Goal: Task Accomplishment & Management: Complete application form

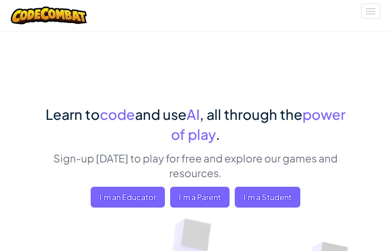
click at [88, 17] on div at bounding box center [48, 15] width 89 height 31
click at [59, 17] on img at bounding box center [49, 16] width 76 height 18
click at [63, 9] on img at bounding box center [49, 16] width 76 height 18
click at [365, 10] on button "Toggle navigation" at bounding box center [370, 10] width 19 height 15
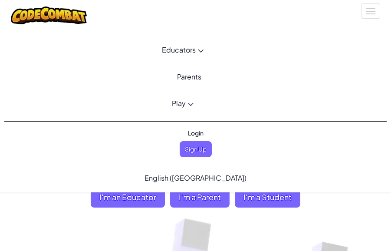
click at [196, 131] on span "Login" at bounding box center [196, 133] width 26 height 16
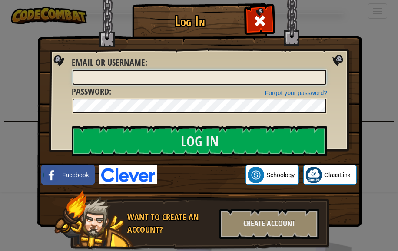
click at [180, 80] on input "Email or Username :" at bounding box center [200, 77] width 254 height 15
type input "25208083@student.dcsok.org"
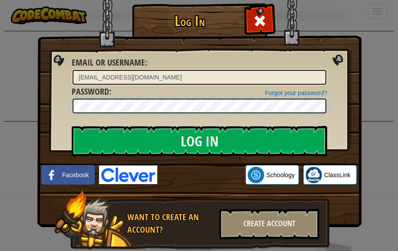
click at [72, 126] on input "Log In" at bounding box center [199, 141] width 255 height 30
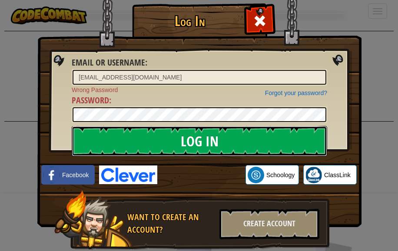
click at [168, 131] on input "Log In" at bounding box center [199, 141] width 255 height 30
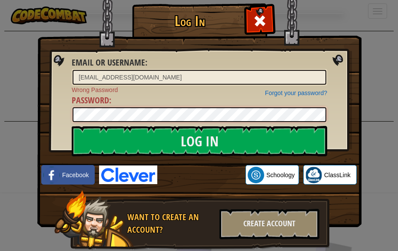
click at [59, 112] on div "Log In Email or Username : 25208083@student.dcsok.org Forgot your password? Wro…" at bounding box center [198, 139] width 289 height 253
click at [72, 126] on input "Log In" at bounding box center [199, 141] width 255 height 30
click at [28, 116] on div "Log In Email or Username : 25208083@student.dcsok.org Forgot your password? Wro…" at bounding box center [199, 125] width 398 height 251
click at [72, 126] on input "Log In" at bounding box center [199, 141] width 255 height 30
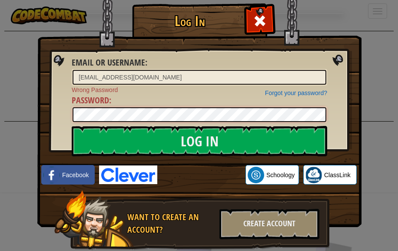
click at [31, 139] on div "Log In Email or Username : 25208083@student.dcsok.org Forgot your password? Wro…" at bounding box center [199, 125] width 398 height 251
click at [282, 225] on div "Create Account" at bounding box center [269, 224] width 100 height 30
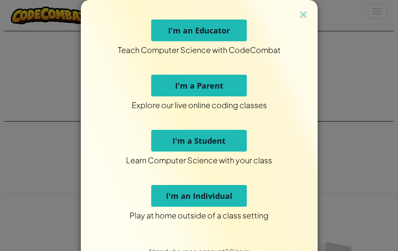
click at [229, 195] on button "I'm an Individual" at bounding box center [199, 196] width 96 height 22
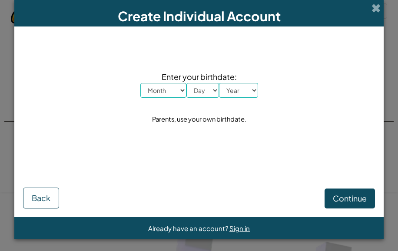
click at [165, 94] on select "Month January February March April May June July August September October Novem…" at bounding box center [163, 90] width 46 height 15
select select "8"
click at [140, 83] on select "Month January February March April May June July August September October Novem…" at bounding box center [163, 90] width 46 height 15
click at [206, 91] on select "Day 1 2 3 4 5 6 7 8 9 10 11 12 13 14 15 16 17 18 19 20 21 22 23 24 25 26 27 28 …" at bounding box center [202, 90] width 33 height 15
select select "12"
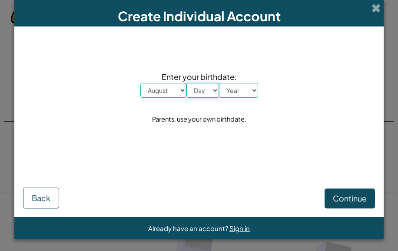
click at [186, 83] on select "Day 1 2 3 4 5 6 7 8 9 10 11 12 13 14 15 16 17 18 19 20 21 22 23 24 25 26 27 28 …" at bounding box center [202, 90] width 33 height 15
click at [235, 91] on select "Year 2025 2024 2023 2022 2021 2020 2019 2018 2017 2016 2015 2014 2013 2012 2011…" at bounding box center [238, 90] width 39 height 15
select select "2012"
click at [219, 83] on select "Year 2025 2024 2023 2022 2021 2020 2019 2018 2017 2016 2015 2014 2013 2012 2011…" at bounding box center [238, 90] width 39 height 15
click at [351, 200] on span "Continue" at bounding box center [350, 198] width 34 height 10
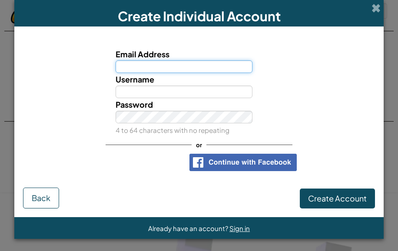
click at [146, 64] on input "Email Address" at bounding box center [184, 66] width 137 height 13
type input "25208083@student.dcsok.org"
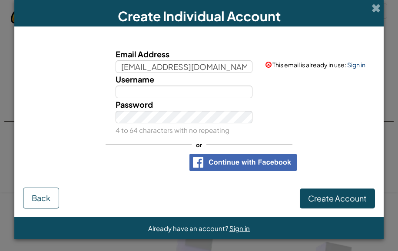
click at [361, 66] on link "Sign in" at bounding box center [356, 65] width 18 height 8
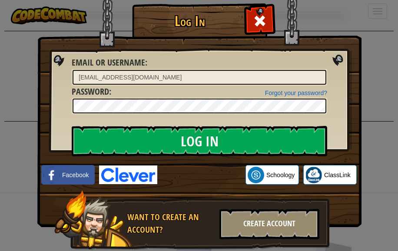
click at [291, 217] on div "Create Account" at bounding box center [269, 224] width 100 height 30
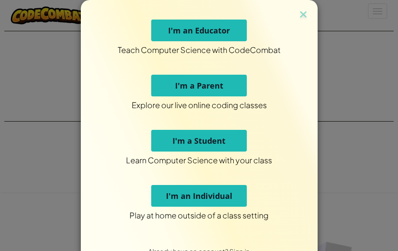
click at [217, 195] on span "I'm an Individual" at bounding box center [199, 196] width 66 height 10
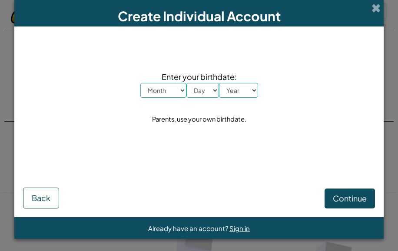
click at [161, 91] on select "Month January February March April May June July August September October Novem…" at bounding box center [163, 90] width 46 height 15
select select "8"
click at [140, 83] on select "Month January February March April May June July August September October Novem…" at bounding box center [163, 90] width 46 height 15
click at [195, 89] on select "Day 1 2 3 4 5 6 7 8 9 10 11 12 13 14 15 16 17 18 19 20 21 22 23 24 25 26 27 28 …" at bounding box center [202, 90] width 33 height 15
click at [186, 83] on select "Day 1 2 3 4 5 6 7 8 9 10 11 12 13 14 15 16 17 18 19 20 21 22 23 24 25 26 27 28 …" at bounding box center [202, 90] width 33 height 15
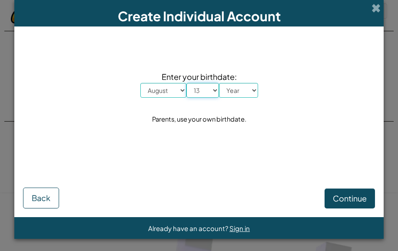
click at [189, 87] on select "Day 1 2 3 4 5 6 7 8 9 10 11 12 13 14 15 16 17 18 19 20 21 22 23 24 25 26 27 28 …" at bounding box center [202, 90] width 33 height 15
select select "12"
click at [186, 83] on select "Day 1 2 3 4 5 6 7 8 9 10 11 12 13 14 15 16 17 18 19 20 21 22 23 24 25 26 27 28 …" at bounding box center [202, 90] width 33 height 15
click at [231, 92] on select "Year 2025 2024 2023 2022 2021 2020 2019 2018 2017 2016 2015 2014 2013 2012 2011…" at bounding box center [238, 90] width 39 height 15
select select "2012"
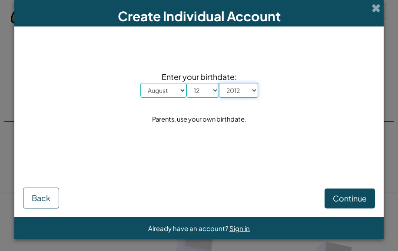
click at [219, 83] on select "Year 2025 2024 2023 2022 2021 2020 2019 2018 2017 2016 2015 2014 2013 2012 2011…" at bounding box center [238, 90] width 39 height 15
click at [352, 197] on span "Continue" at bounding box center [350, 198] width 34 height 10
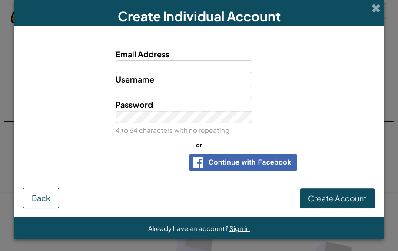
click at [179, 70] on input "Email Address" at bounding box center [184, 66] width 137 height 13
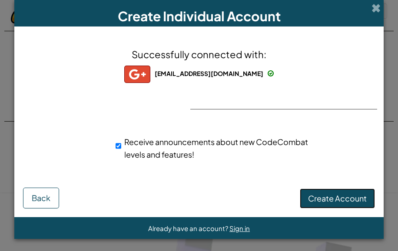
click at [322, 202] on span "Create Account" at bounding box center [337, 198] width 59 height 10
click at [157, 142] on span "Receive announcements about new CodeCombat levels and features!" at bounding box center [216, 148] width 184 height 23
click at [121, 142] on input "Receive announcements about new CodeCombat levels and features!" at bounding box center [119, 145] width 6 height 17
checkbox input "false"
click at [332, 203] on button "Create Account" at bounding box center [337, 199] width 75 height 20
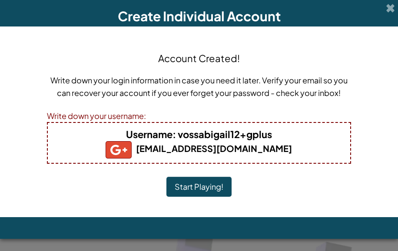
click at [198, 187] on button "Start Playing!" at bounding box center [198, 187] width 65 height 20
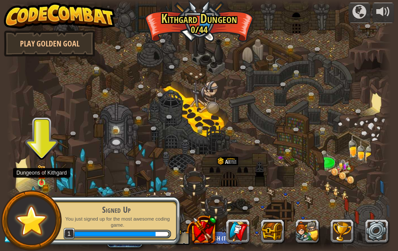
click at [38, 174] on img at bounding box center [41, 174] width 9 height 19
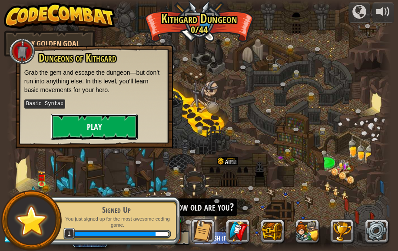
click at [119, 134] on button "Play" at bounding box center [94, 127] width 87 height 26
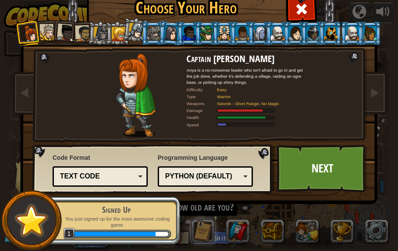
click at [183, 177] on div "Python (Default)" at bounding box center [202, 177] width 75 height 10
click at [296, 172] on link "Next" at bounding box center [322, 169] width 91 height 48
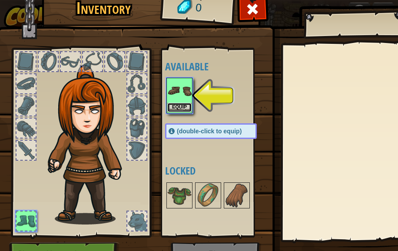
click at [189, 109] on button "Equip" at bounding box center [179, 107] width 24 height 9
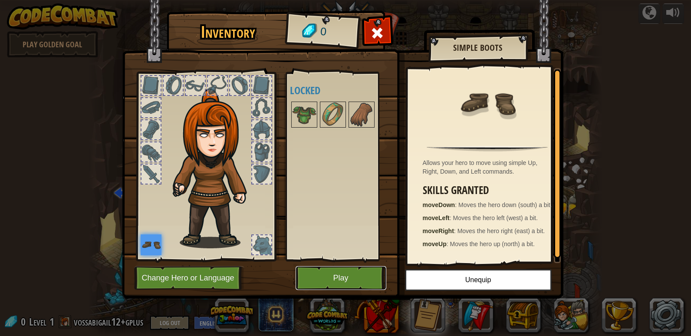
click at [328, 251] on button "Play" at bounding box center [341, 278] width 91 height 24
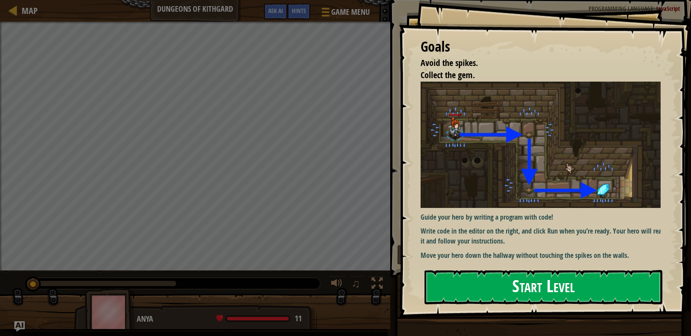
drag, startPoint x: 545, startPoint y: 287, endPoint x: 528, endPoint y: 271, distance: 23.4
click at [397, 251] on button "Start Level" at bounding box center [544, 287] width 238 height 34
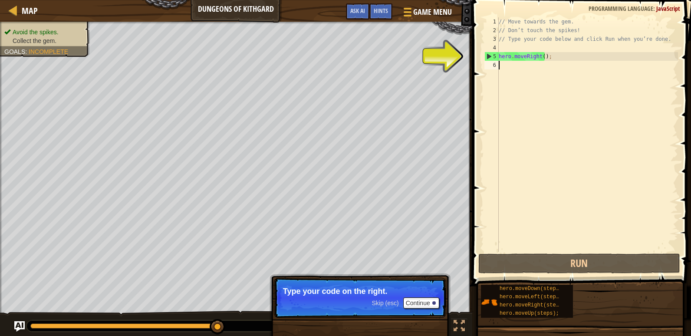
click at [397, 71] on div "// Move towards the gem. // Don’t touch the spikes! // Type your code below and…" at bounding box center [587, 143] width 181 height 252
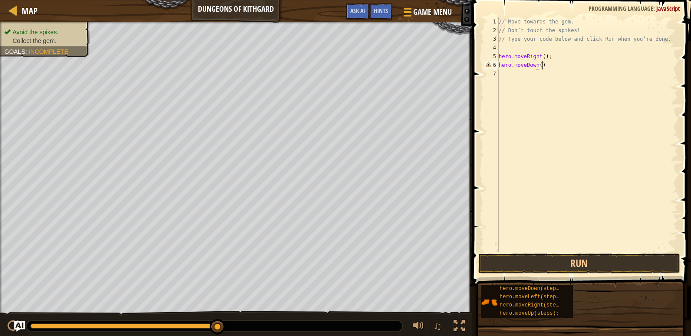
scroll to position [4, 3]
type textarea "hero.moveDown();"
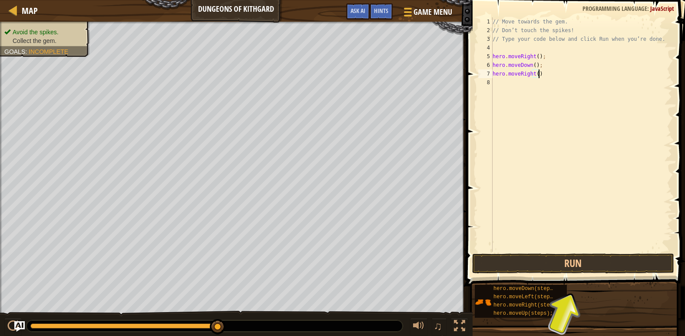
type textarea "hero.moveRight();"
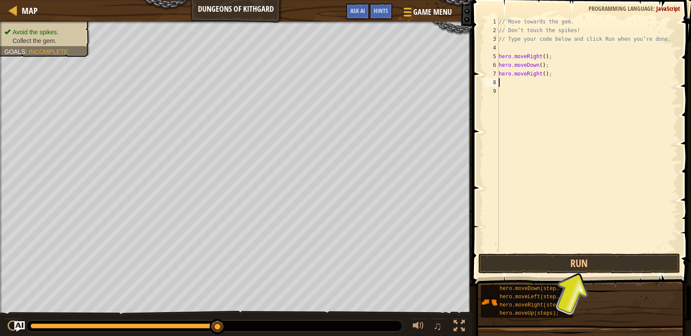
scroll to position [4, 0]
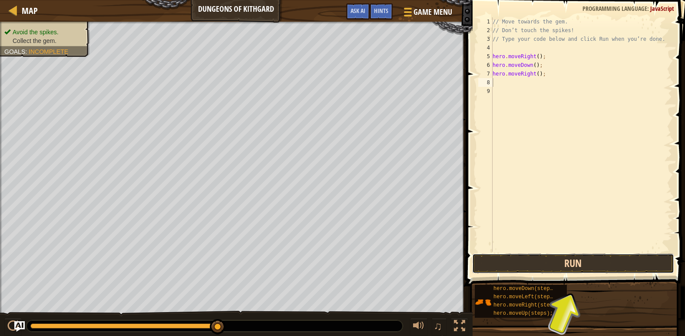
click at [397, 251] on button "Run" at bounding box center [573, 264] width 202 height 20
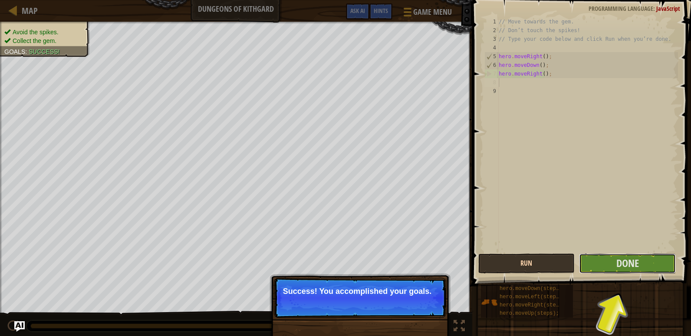
click at [397, 251] on button "Done" at bounding box center [627, 264] width 97 height 20
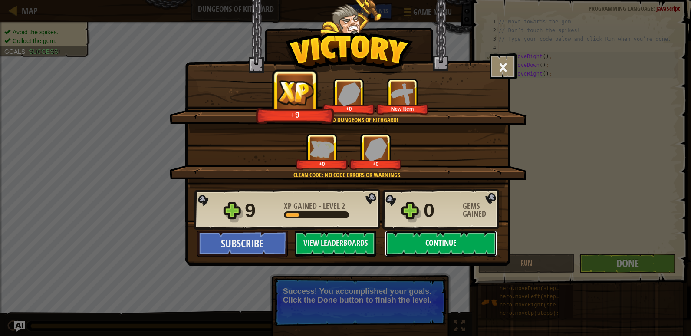
click at [397, 241] on button "Continue" at bounding box center [441, 244] width 112 height 26
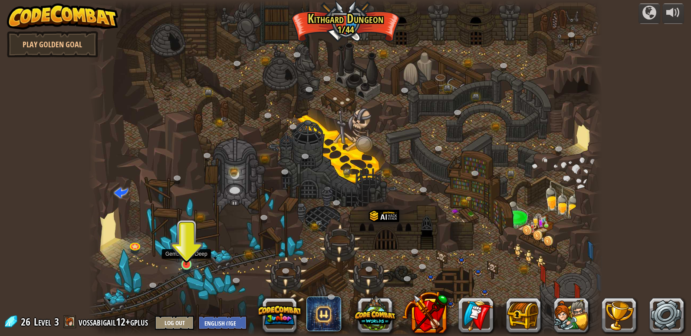
click at [182, 251] on img at bounding box center [186, 250] width 13 height 30
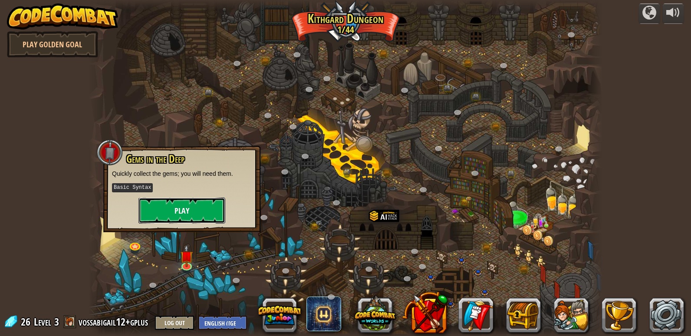
click at [184, 211] on button "Play" at bounding box center [182, 211] width 87 height 26
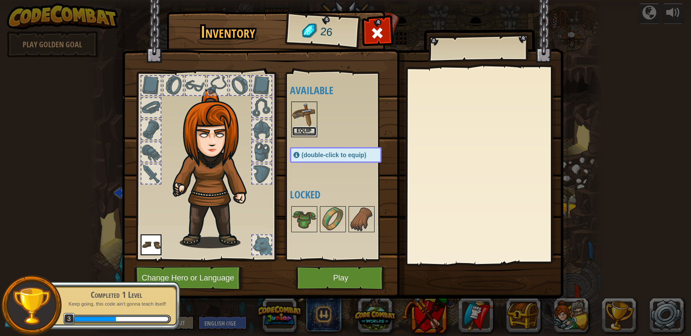
click at [301, 129] on button "Equip" at bounding box center [304, 131] width 24 height 9
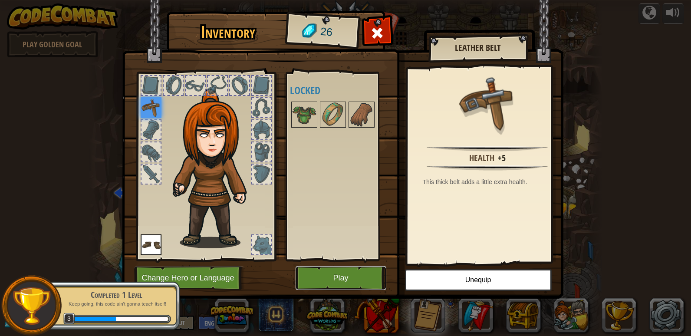
click at [374, 251] on button "Play" at bounding box center [341, 278] width 91 height 24
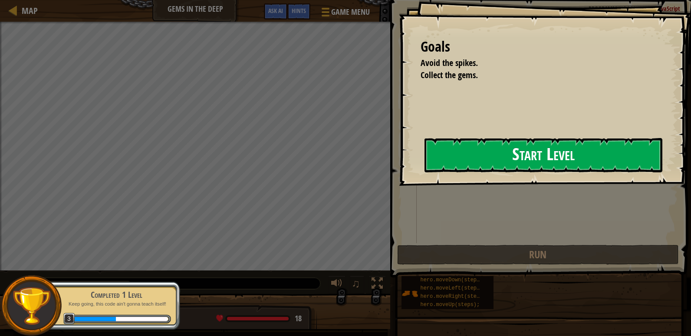
click at [397, 165] on button "Start Level" at bounding box center [544, 155] width 238 height 34
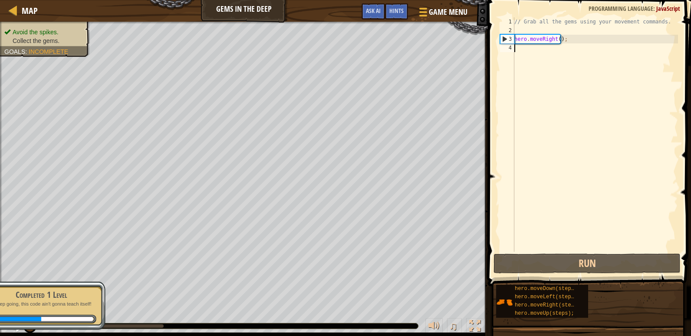
click at [397, 52] on div "// Grab all the gems using your movement commands. hero . moveRight ( ) ;" at bounding box center [595, 143] width 165 height 252
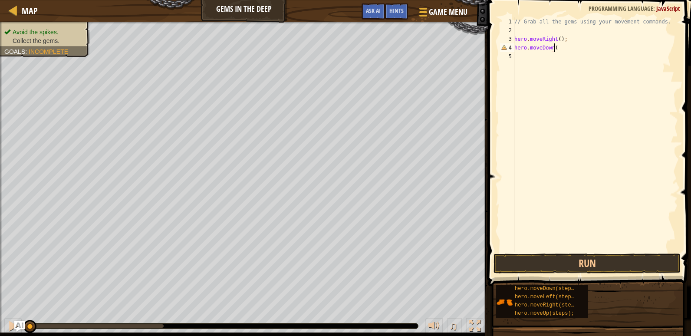
scroll to position [4, 3]
type textarea "hero.moveDown();"
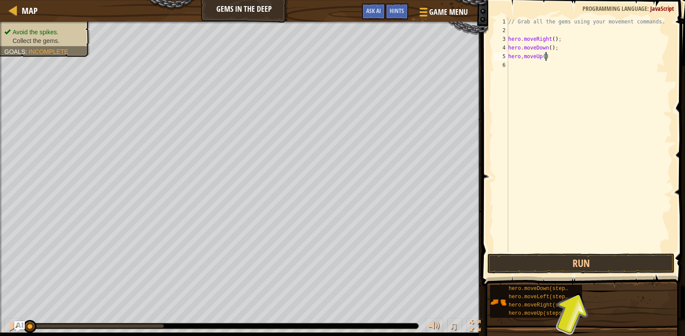
type textarea "hero,moveUp();"
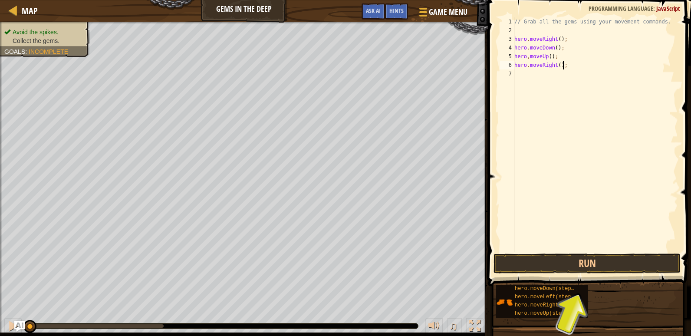
scroll to position [4, 3]
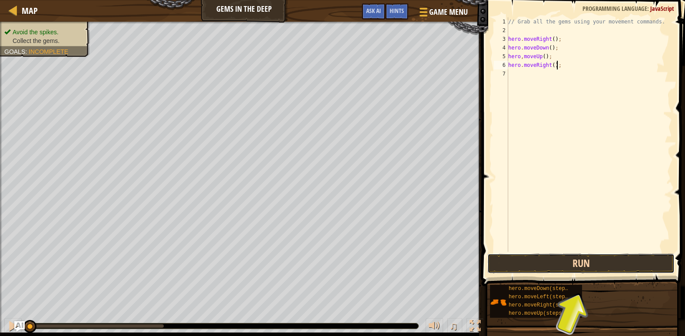
click at [397, 251] on button "Run" at bounding box center [580, 264] width 187 height 20
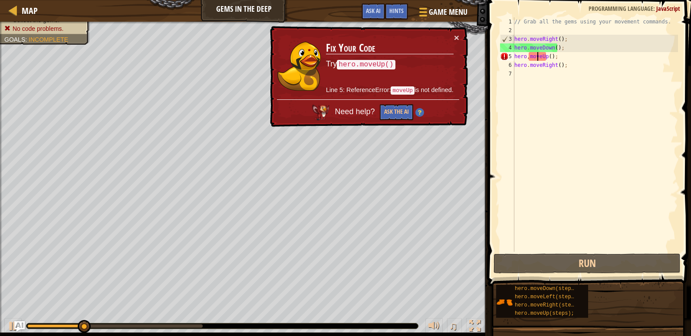
click at [397, 59] on div "// Grab all the gems using your movement commands. hero . moveRight ( ) ; hero …" at bounding box center [595, 143] width 165 height 252
click at [397, 33] on div "× Fix Your Code Try hero.moveUp() Line 5: ReferenceError: moveUp is not defined…" at bounding box center [368, 76] width 200 height 101
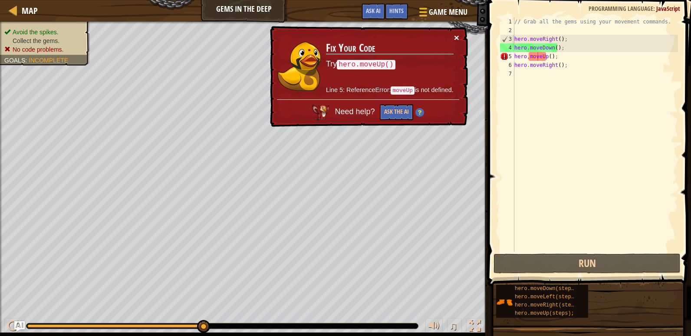
click at [397, 35] on button "×" at bounding box center [456, 37] width 5 height 9
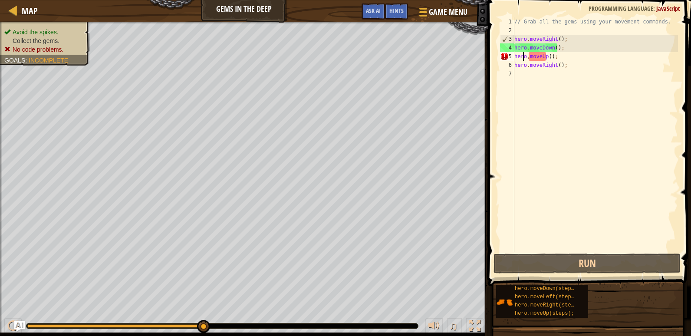
click at [397, 57] on div "// Grab all the gems using your movement commands. hero . moveRight ( ) ; hero …" at bounding box center [595, 143] width 165 height 252
click at [397, 59] on div "// Grab all the gems using your movement commands. hero . moveRight ( ) ; hero …" at bounding box center [595, 143] width 165 height 252
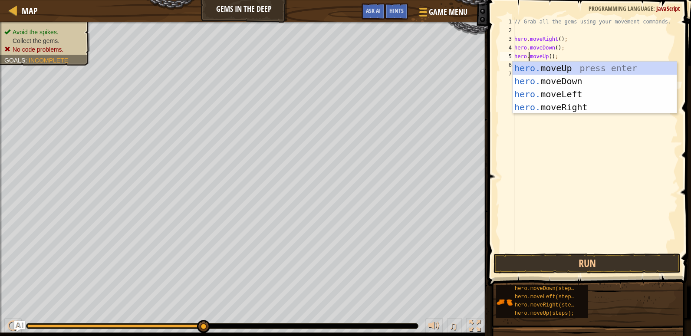
scroll to position [4, 1]
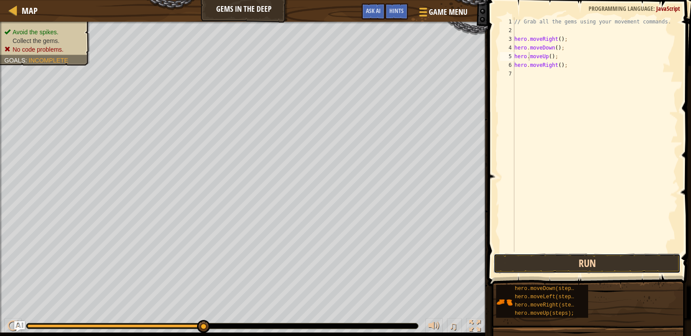
click at [397, 251] on button "Run" at bounding box center [587, 264] width 187 height 20
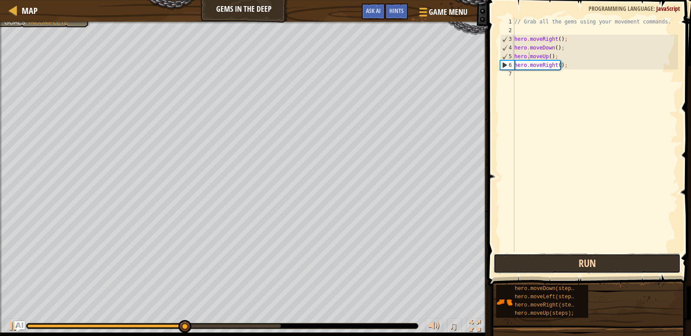
click at [397, 251] on button "Run" at bounding box center [587, 264] width 187 height 20
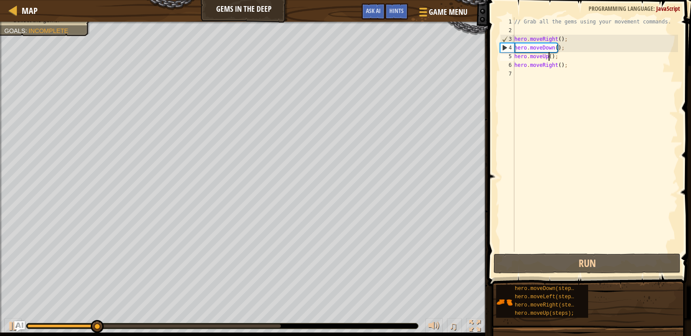
click at [397, 59] on div "// Grab all the gems using your movement commands. hero . moveRight ( ) ; hero …" at bounding box center [595, 143] width 165 height 252
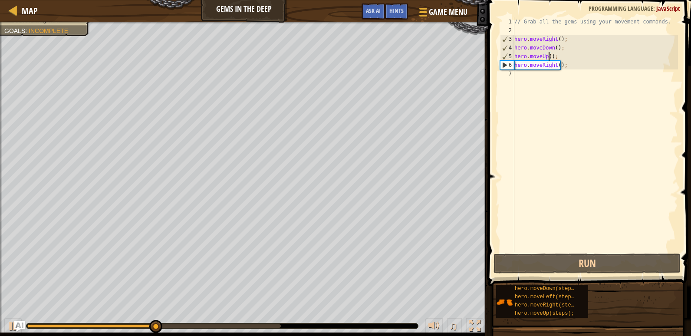
scroll to position [4, 3]
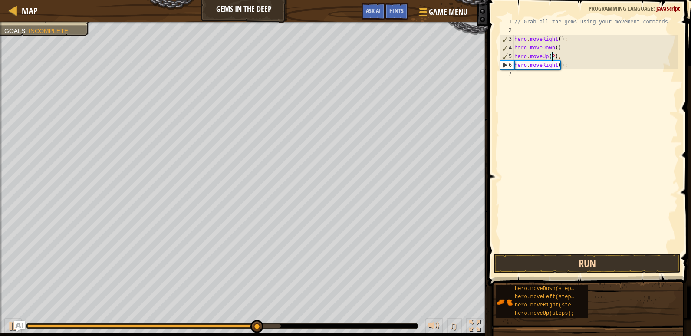
type textarea "hero.moveUp(2);"
click at [397, 251] on button "Run" at bounding box center [587, 264] width 187 height 20
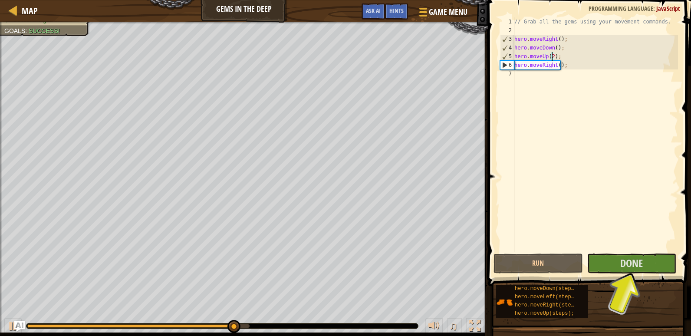
click at [397, 251] on span at bounding box center [591, 131] width 210 height 312
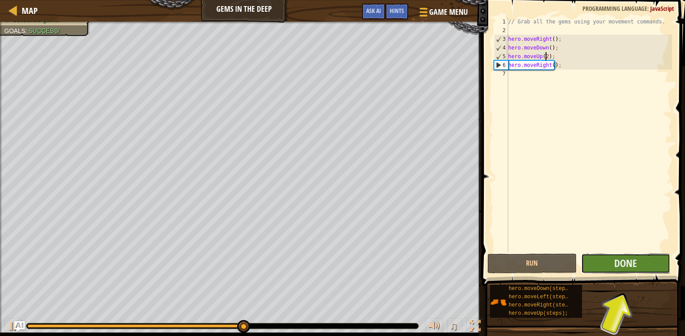
click at [397, 251] on span "Done" at bounding box center [625, 263] width 23 height 14
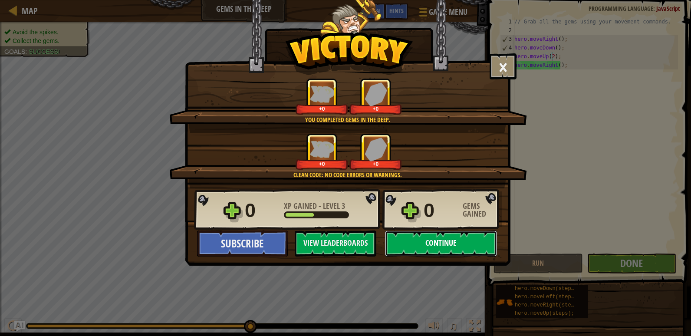
click at [397, 247] on button "Continue" at bounding box center [441, 244] width 112 height 26
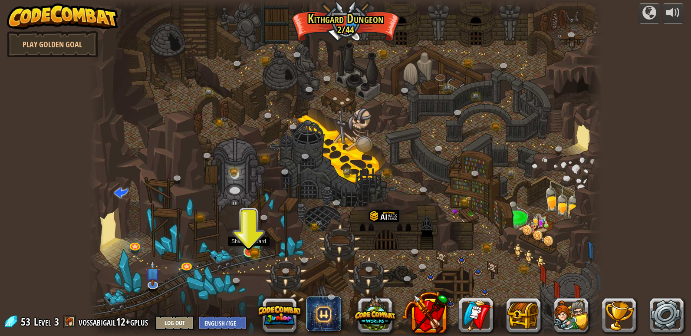
click at [248, 251] on img at bounding box center [248, 238] width 13 height 29
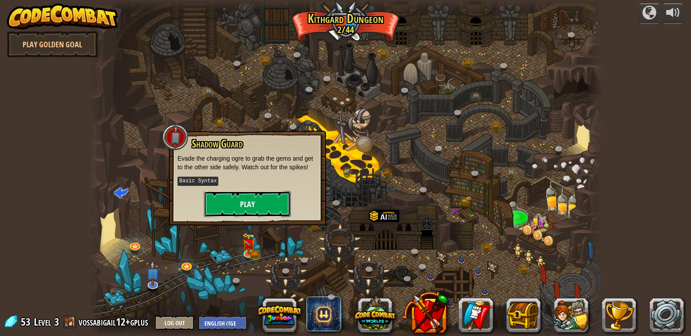
click at [258, 210] on button "Play" at bounding box center [247, 204] width 87 height 26
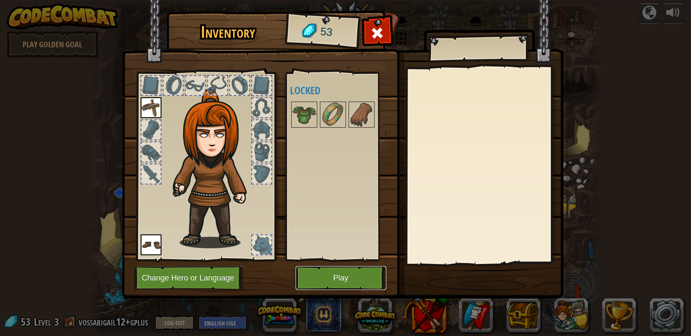
click at [321, 251] on button "Play" at bounding box center [341, 278] width 91 height 24
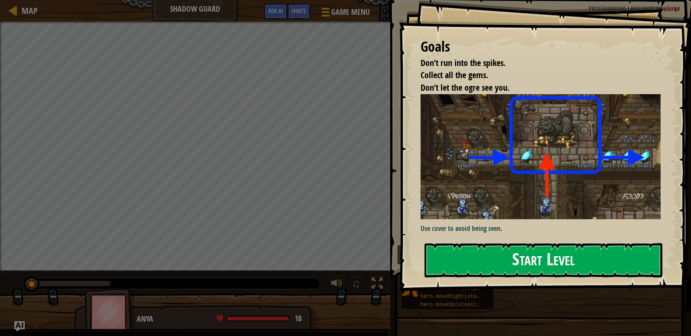
click at [397, 243] on button "Start Level" at bounding box center [544, 260] width 238 height 34
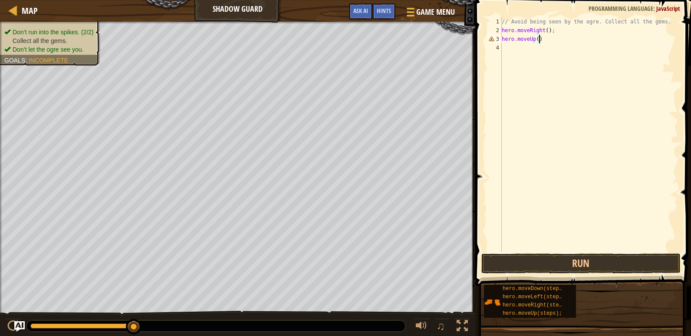
scroll to position [4, 3]
type textarea "hero.moveUp();"
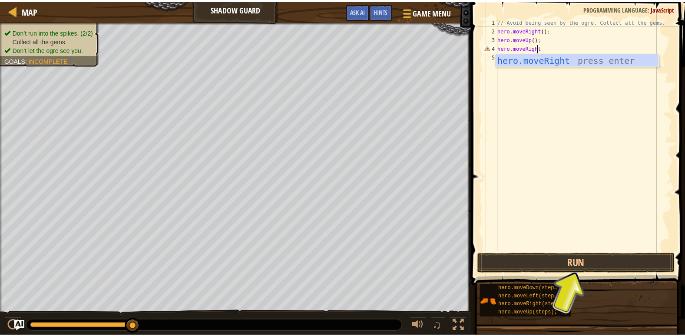
scroll to position [4, 3]
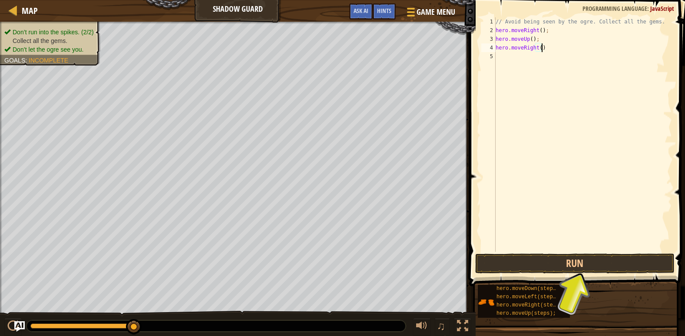
type textarea "hero.moveRight();"
type textarea "hero.movedown();"
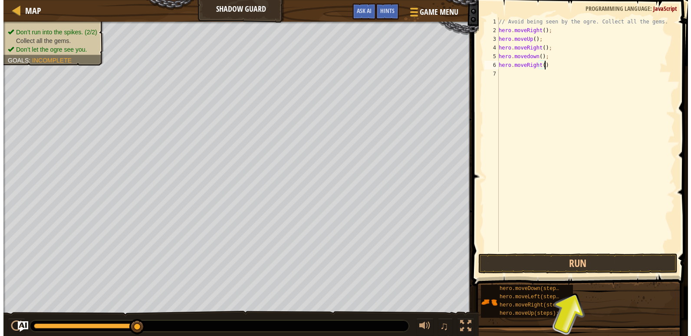
scroll to position [4, 3]
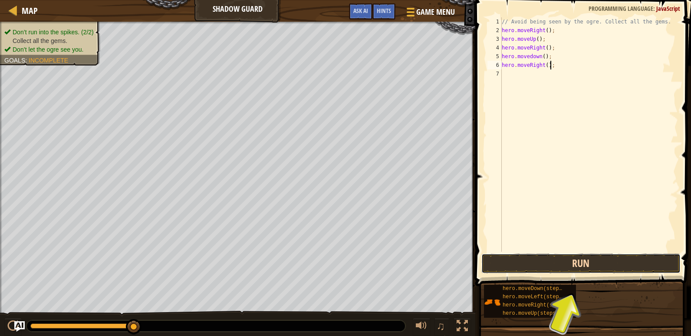
click at [397, 251] on button "Run" at bounding box center [581, 264] width 199 height 20
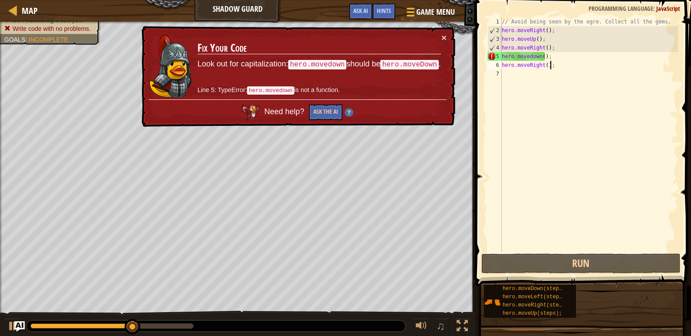
click at [397, 61] on div "// Avoid being seen by the ogre. Collect all the gems. hero . moveRight ( ) ; h…" at bounding box center [589, 143] width 178 height 252
drag, startPoint x: 528, startPoint y: 56, endPoint x: 543, endPoint y: 103, distance: 48.9
click at [397, 59] on div "// Avoid being seen by the ogre. Collect all the gems. hero . moveRight ( ) ; h…" at bounding box center [589, 143] width 178 height 252
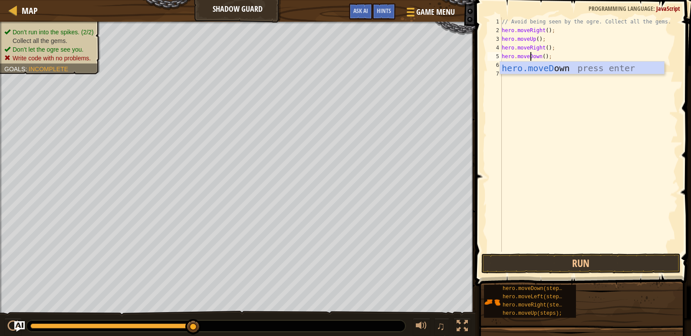
scroll to position [4, 2]
type textarea "hero.moveDown();"
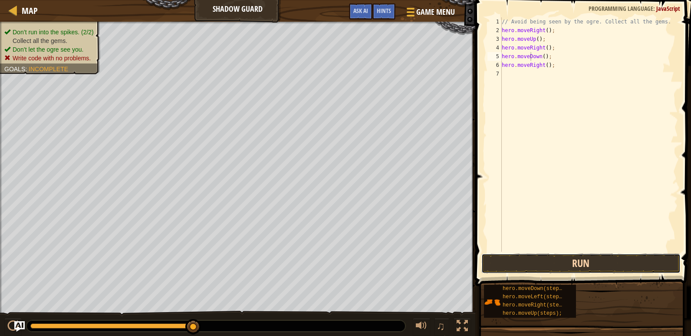
click at [397, 251] on button "Run" at bounding box center [581, 264] width 199 height 20
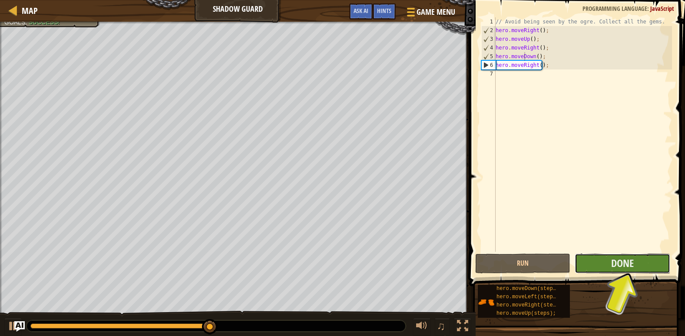
click at [397, 251] on button "Done" at bounding box center [622, 264] width 95 height 20
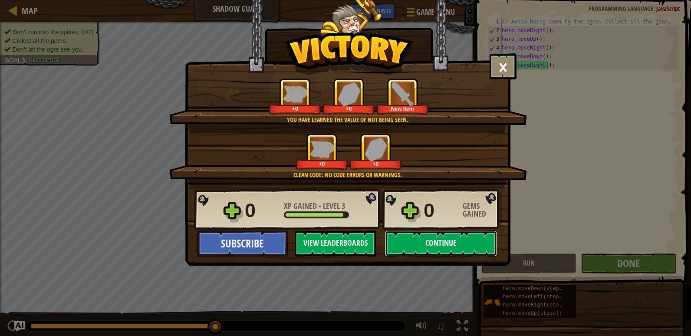
click at [397, 242] on button "Continue" at bounding box center [441, 244] width 112 height 26
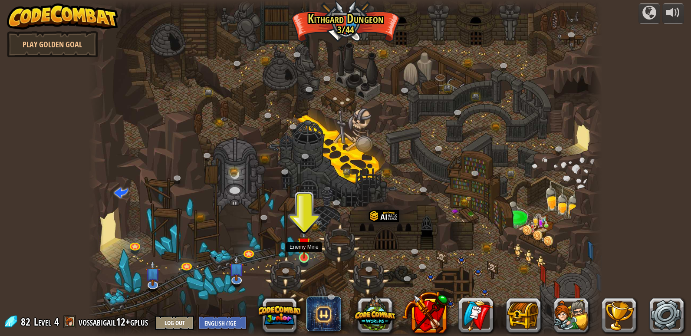
click at [304, 251] on img at bounding box center [304, 244] width 13 height 30
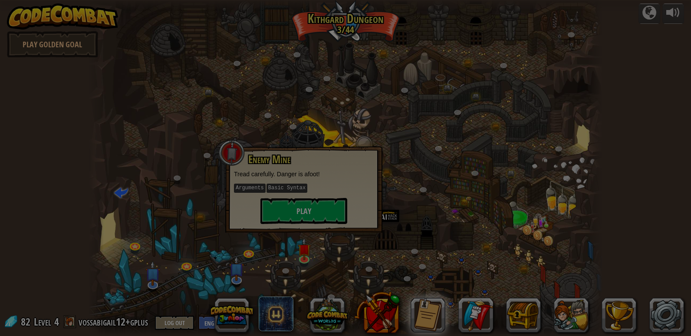
click at [314, 1] on body "powered by Play Golden Goal Twisted Canyon (Locked) Challenge: collect the most…" at bounding box center [345, 0] width 691 height 1
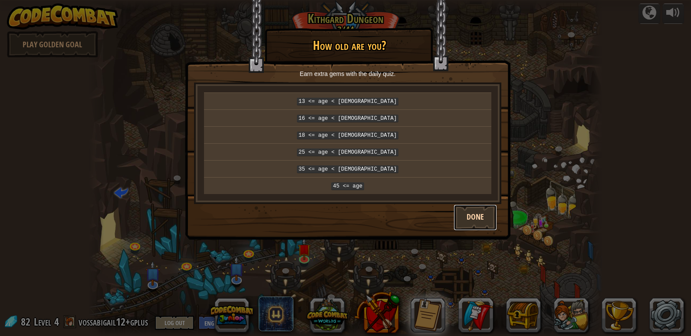
click at [397, 213] on button "Done" at bounding box center [475, 218] width 43 height 26
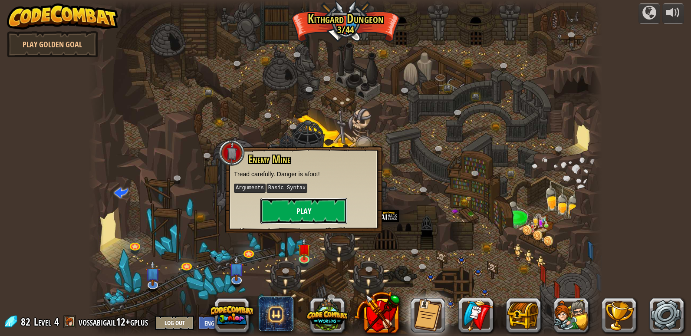
click at [328, 215] on button "Play" at bounding box center [304, 211] width 87 height 26
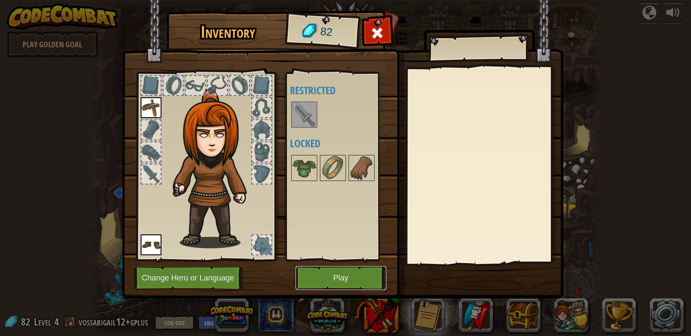
click at [339, 251] on button "Play" at bounding box center [341, 278] width 91 height 24
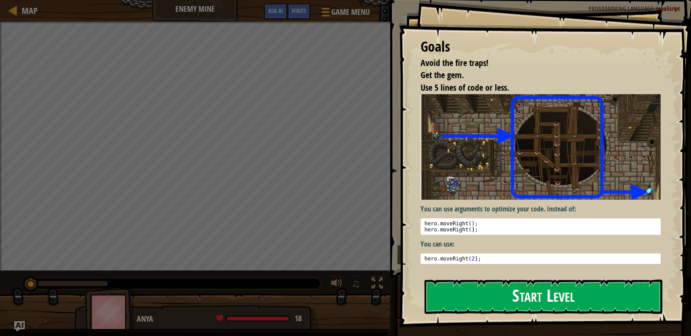
click at [397, 251] on button "Start Level" at bounding box center [544, 297] width 238 height 34
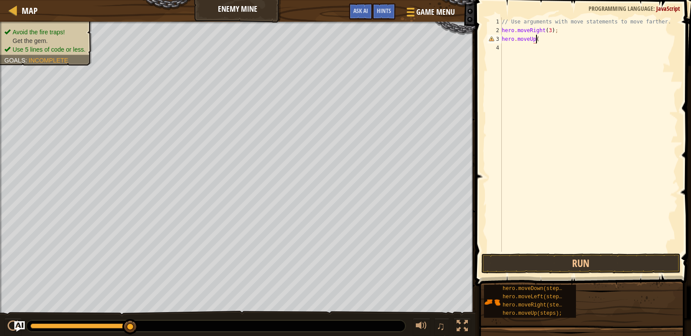
scroll to position [4, 3]
type textarea "hero.moveUp();"
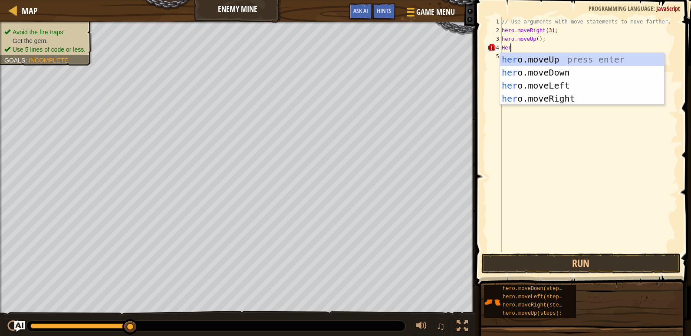
scroll to position [4, 0]
type textarea "H"
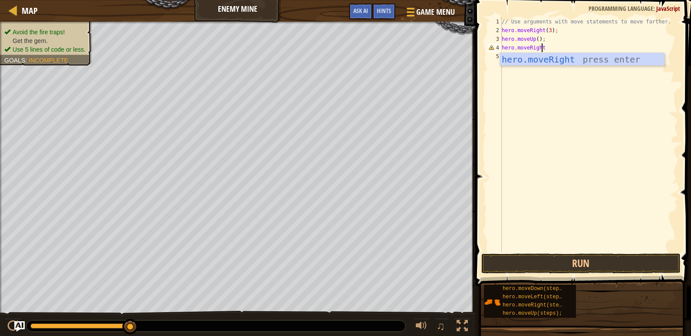
scroll to position [4, 3]
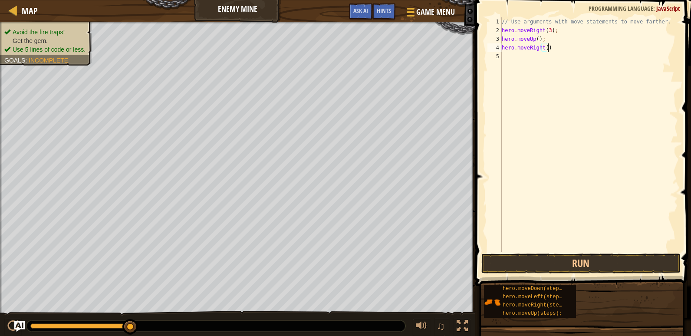
type textarea "hero.moveRight();"
type textarea "H"
type textarea "hero.moveDown(3);"
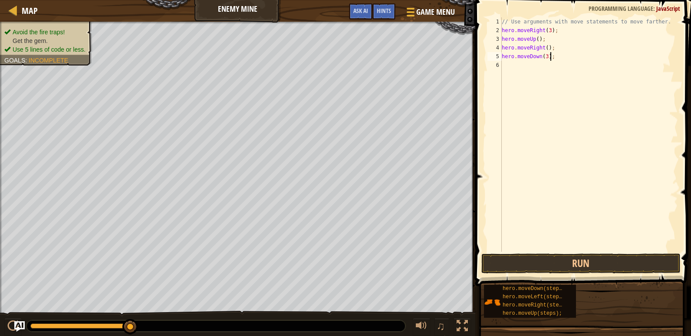
scroll to position [4, 3]
click at [397, 65] on div "// Use arguments with move statements to move farther. hero . moveRight ( 3 ) ;…" at bounding box center [589, 143] width 178 height 252
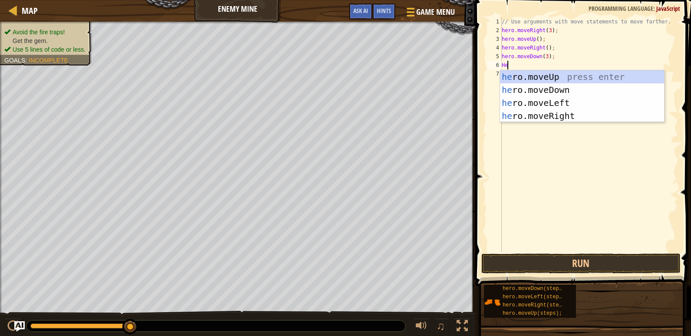
scroll to position [4, 0]
type textarea "H"
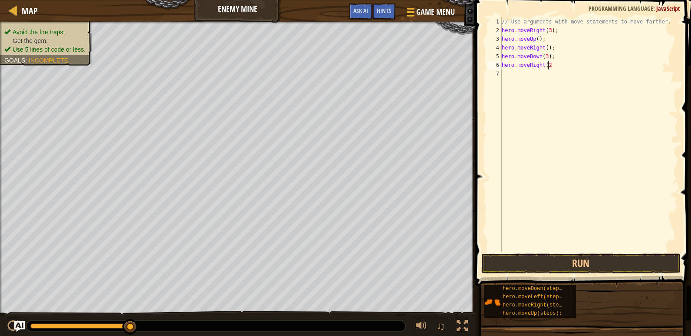
scroll to position [4, 3]
type textarea "hero.moveRight(2);"
click at [397, 251] on button "Run" at bounding box center [581, 264] width 199 height 20
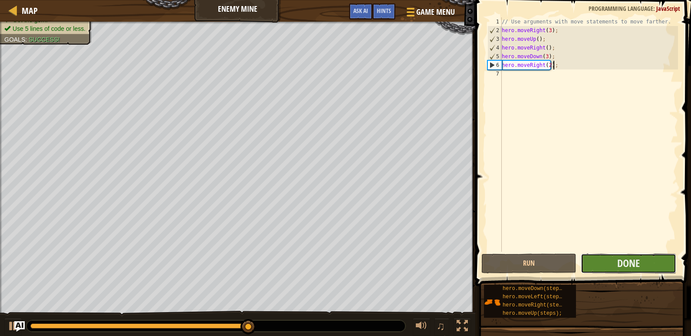
click at [397, 251] on button "Done" at bounding box center [628, 264] width 95 height 20
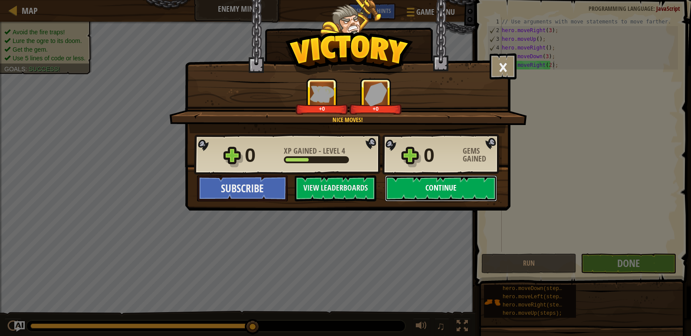
click at [397, 189] on button "Continue" at bounding box center [441, 188] width 112 height 26
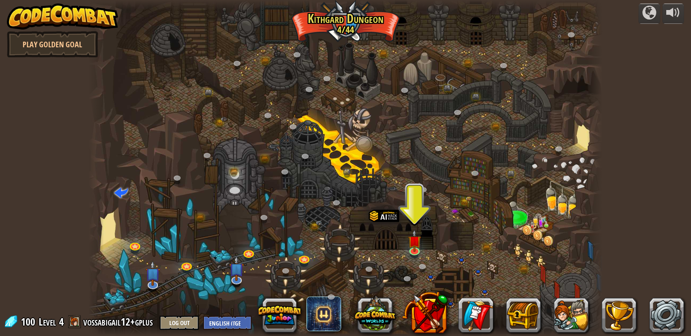
click at [397, 245] on div at bounding box center [346, 168] width 514 height 336
click at [397, 249] on img at bounding box center [414, 235] width 13 height 30
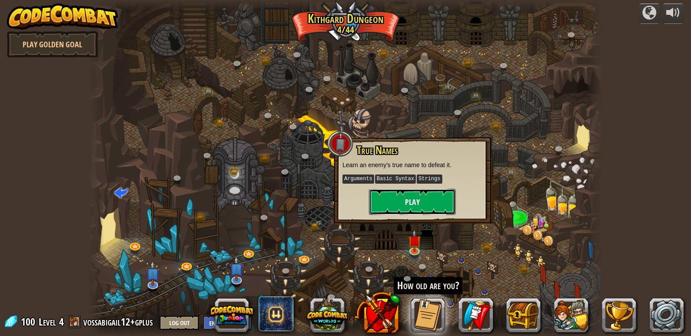
click at [397, 205] on button "Play" at bounding box center [412, 202] width 87 height 26
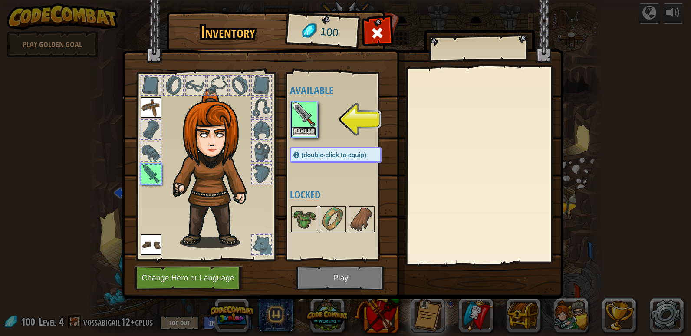
click at [313, 131] on button "Equip" at bounding box center [304, 131] width 24 height 9
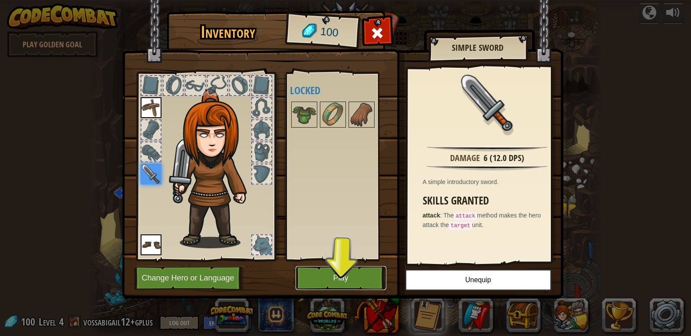
click at [360, 251] on button "Play" at bounding box center [341, 278] width 91 height 24
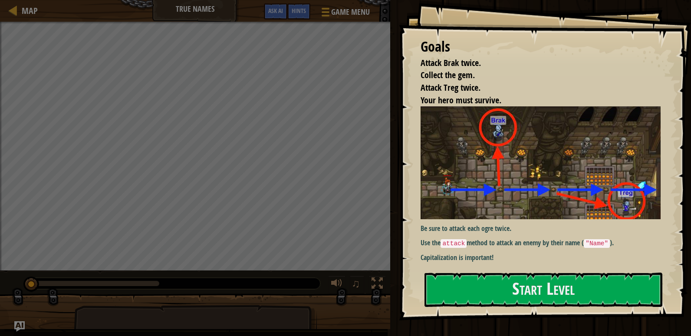
click at [397, 251] on button "Start Level" at bounding box center [544, 290] width 238 height 34
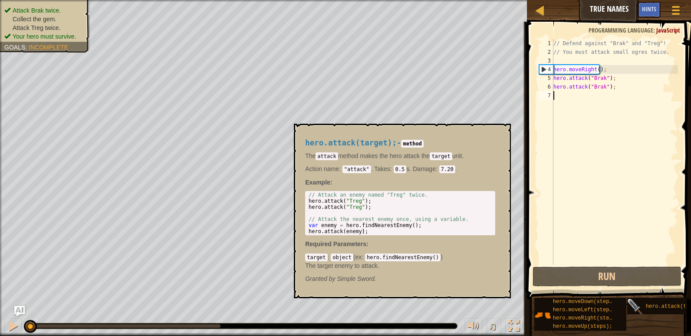
scroll to position [7, 0]
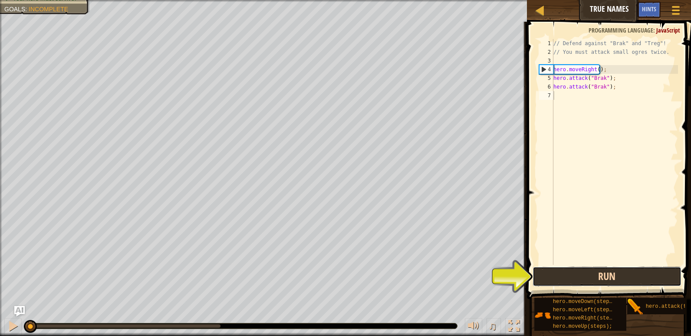
click at [397, 251] on button "Run" at bounding box center [607, 277] width 149 height 20
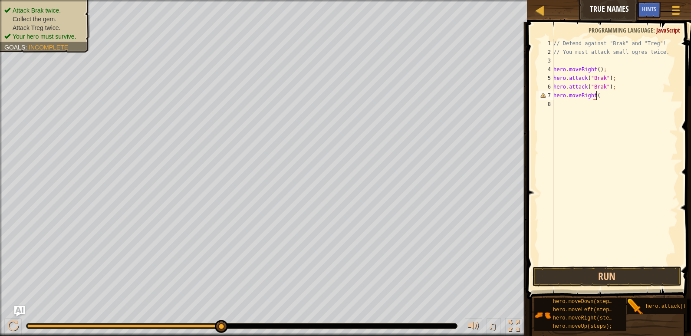
scroll to position [4, 3]
type textarea "hero.moveRight();"
click at [397, 105] on div "// Defend against "Brak" and "Treg"! // You must attack small ogres twice. hero…" at bounding box center [615, 160] width 126 height 243
type textarea "hero.attack("Treg);"
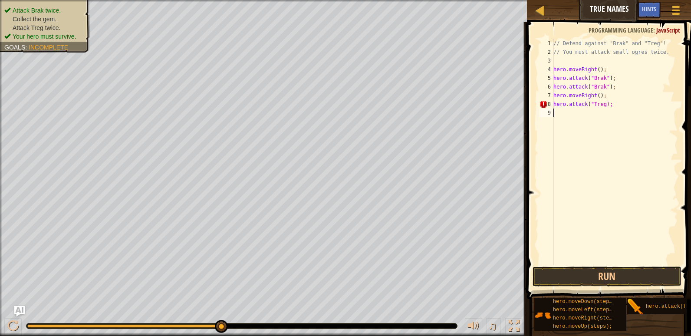
scroll to position [4, 0]
type textarea "hero.attack("Treg");"
click at [397, 110] on div "// Defend against "Brak" and "Treg"! // You must attack small ogres twice. hero…" at bounding box center [615, 160] width 126 height 243
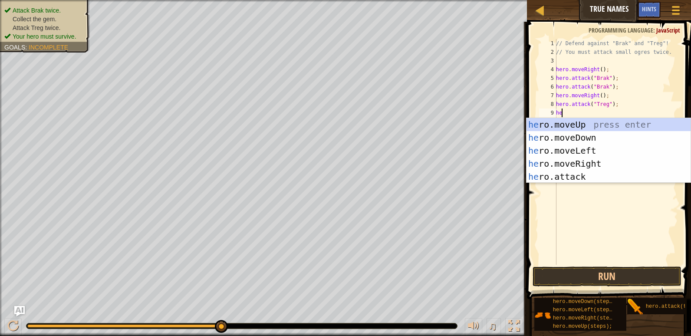
scroll to position [4, 0]
click at [397, 180] on div "hero .moveUp press enter hero .moveDown press enter hero .moveLeft press enter …" at bounding box center [609, 163] width 164 height 91
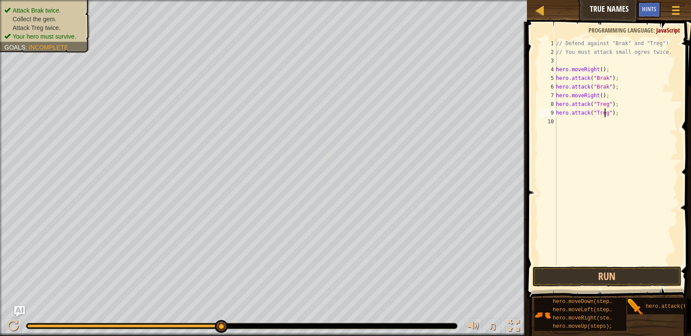
scroll to position [4, 4]
type textarea "hero.attack("Treg");"
click at [397, 251] on button "Run" at bounding box center [607, 277] width 149 height 20
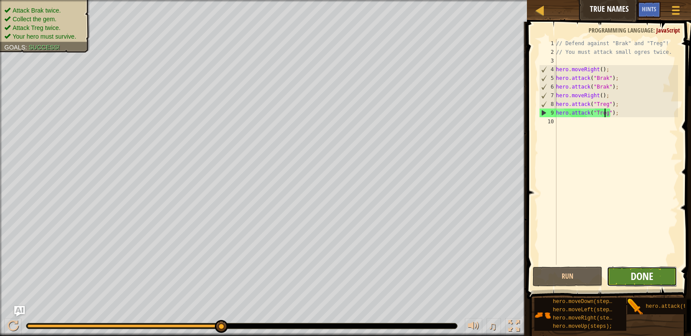
click at [397, 251] on span "Done" at bounding box center [642, 276] width 23 height 14
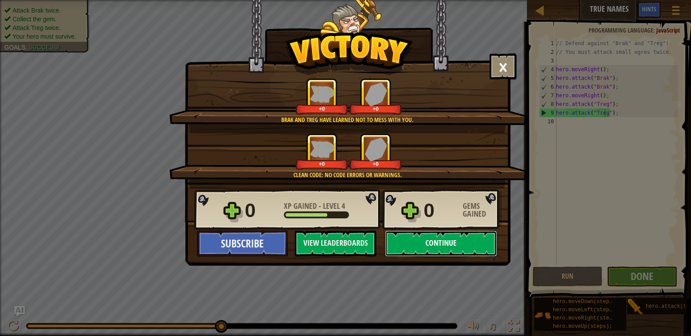
click at [397, 237] on button "Continue" at bounding box center [441, 244] width 112 height 26
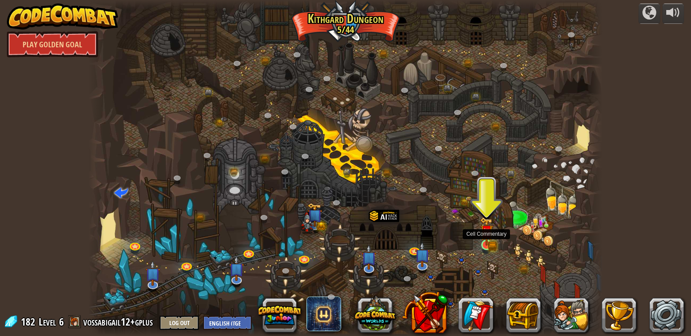
click at [397, 245] on img at bounding box center [486, 231] width 13 height 29
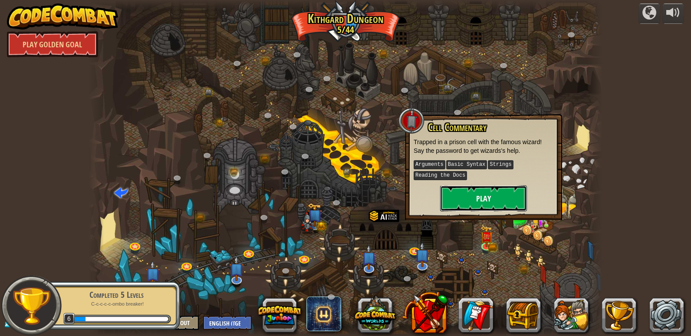
click at [397, 203] on button "Play" at bounding box center [483, 198] width 87 height 26
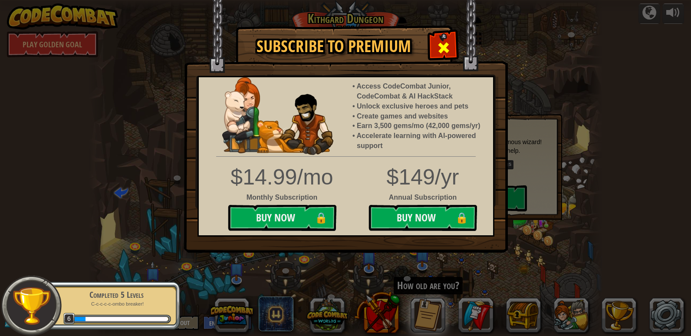
click at [397, 44] on div at bounding box center [443, 46] width 27 height 27
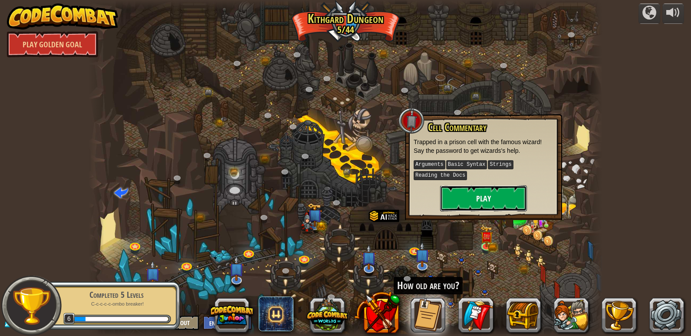
click at [397, 191] on button "Play" at bounding box center [483, 198] width 87 height 26
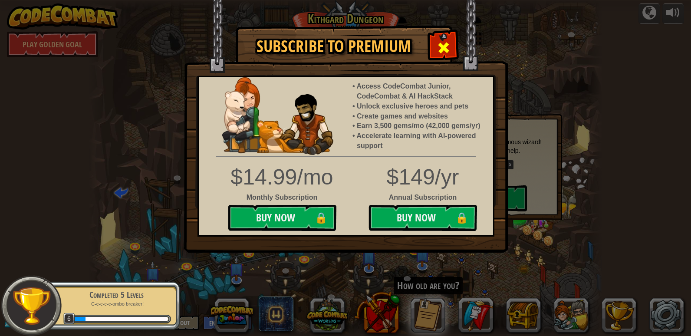
click at [397, 38] on div at bounding box center [443, 46] width 27 height 27
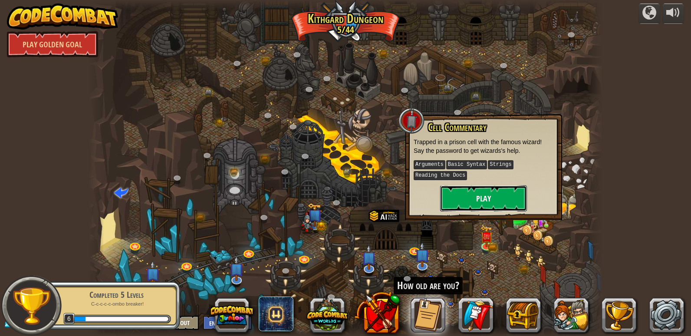
click at [397, 199] on button "Play" at bounding box center [483, 198] width 87 height 26
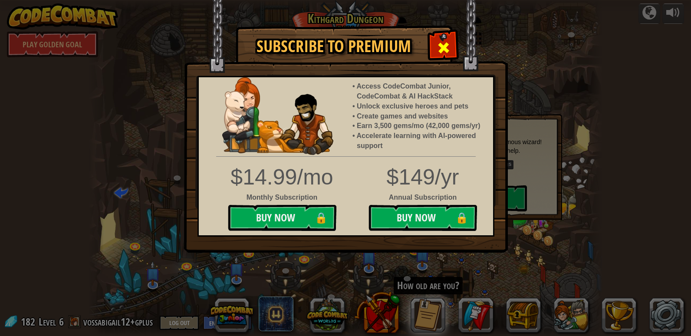
click at [397, 42] on span at bounding box center [444, 48] width 14 height 14
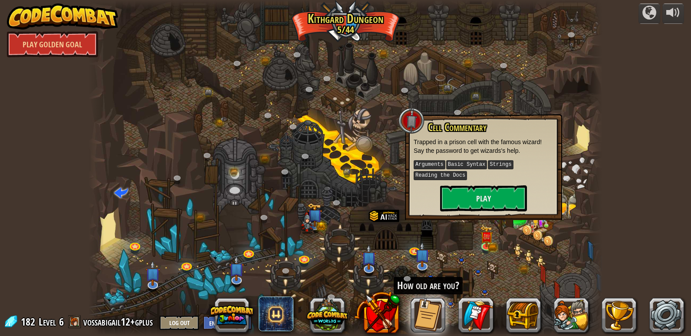
click at [362, 161] on div at bounding box center [346, 168] width 514 height 336
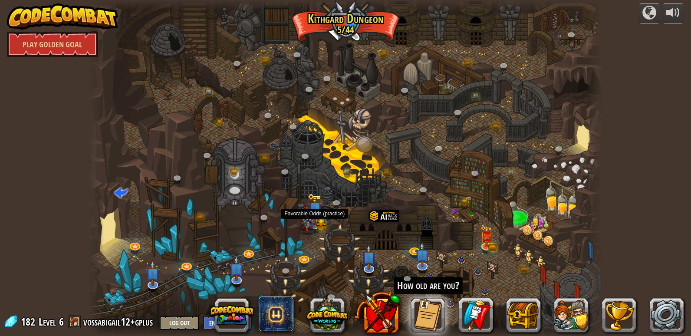
click at [316, 218] on img at bounding box center [315, 209] width 14 height 32
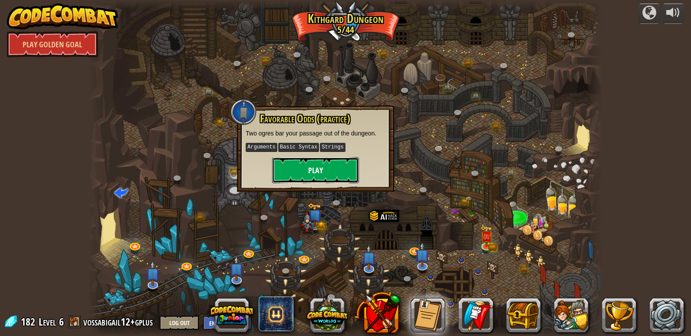
click at [331, 178] on button "Play" at bounding box center [315, 170] width 87 height 26
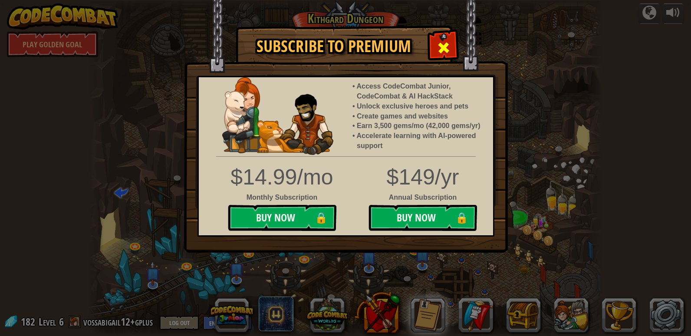
click at [397, 46] on span at bounding box center [444, 48] width 14 height 14
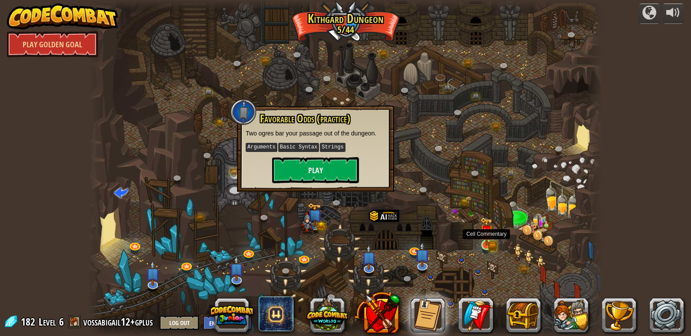
click at [397, 242] on img at bounding box center [486, 231] width 13 height 29
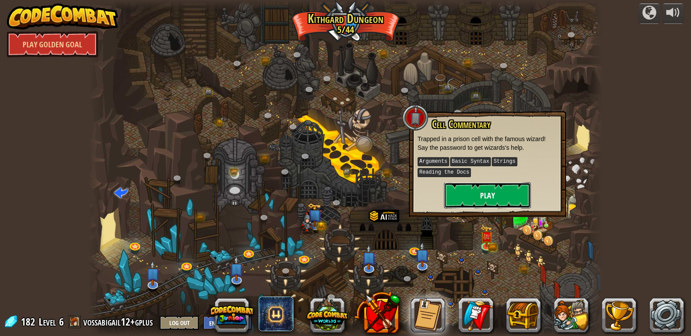
click at [397, 191] on button "Play" at bounding box center [487, 195] width 87 height 26
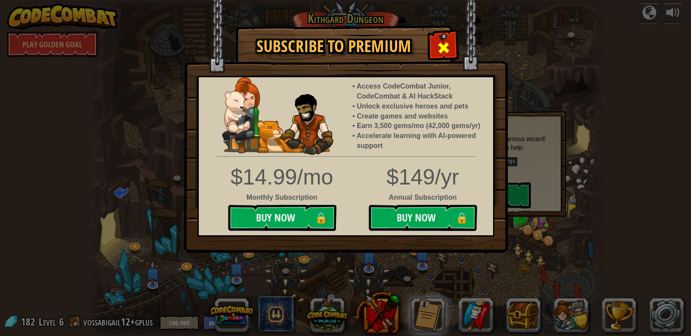
click at [397, 50] on span at bounding box center [444, 48] width 14 height 14
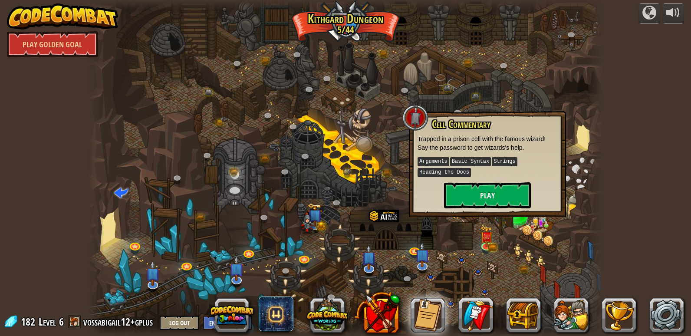
click at [374, 151] on div at bounding box center [346, 168] width 514 height 336
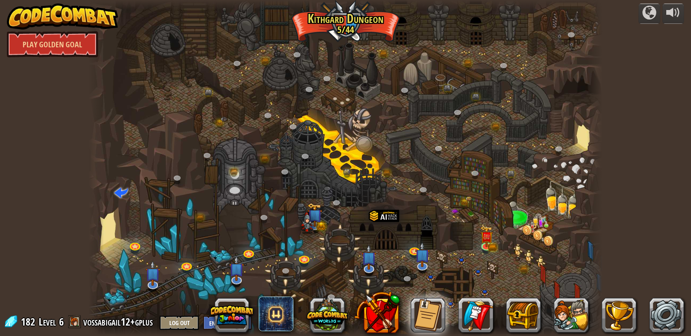
click at [397, 185] on div at bounding box center [346, 168] width 514 height 336
click at [397, 187] on link at bounding box center [425, 190] width 17 height 17
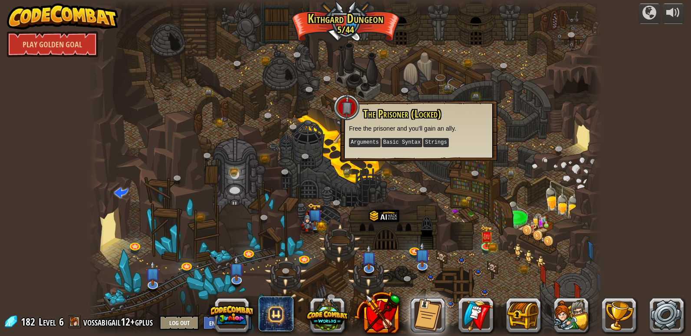
click at [397, 184] on div at bounding box center [346, 168] width 514 height 336
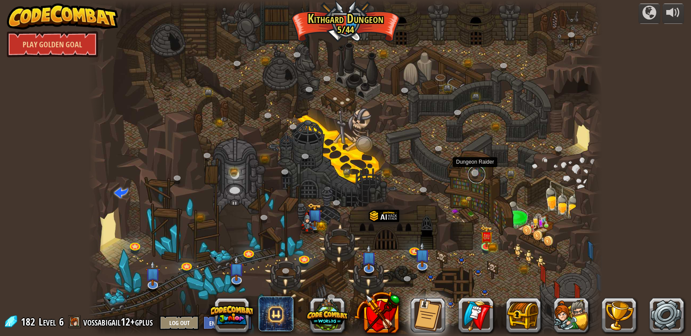
click at [397, 175] on link at bounding box center [476, 174] width 17 height 17
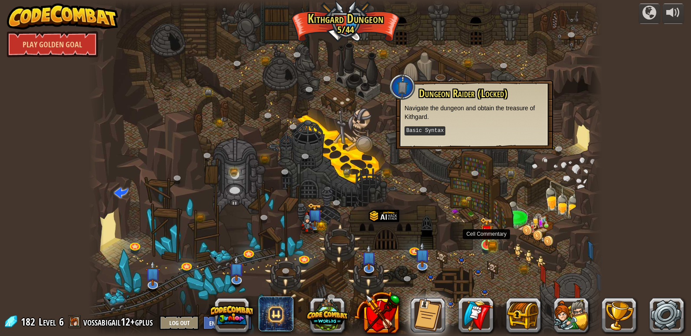
click at [397, 242] on img at bounding box center [486, 231] width 13 height 29
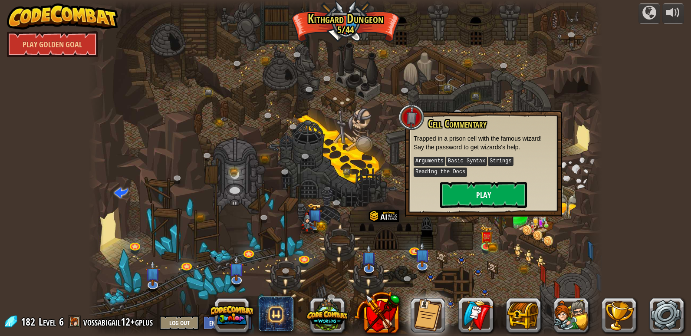
drag, startPoint x: 489, startPoint y: 180, endPoint x: 491, endPoint y: 189, distance: 9.3
click at [397, 183] on div "Cell Commentary Trapped in a prison cell with the famous wizard! Say the passwo…" at bounding box center [484, 163] width 140 height 90
click at [397, 193] on button "Play" at bounding box center [483, 195] width 87 height 26
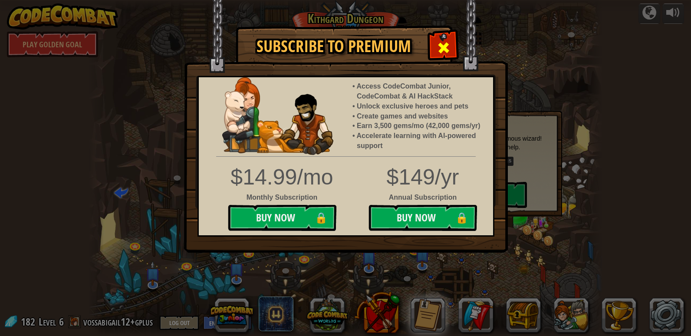
click at [397, 39] on div at bounding box center [443, 46] width 27 height 27
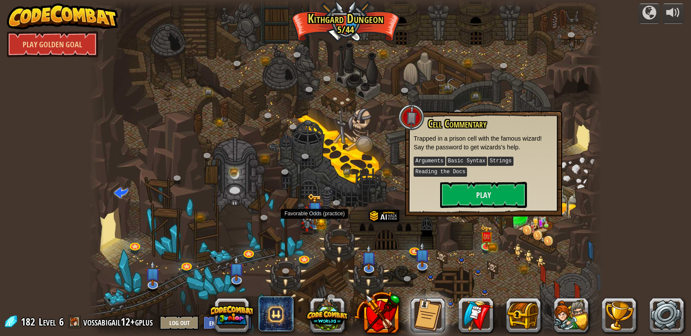
click at [317, 223] on img at bounding box center [315, 209] width 14 height 32
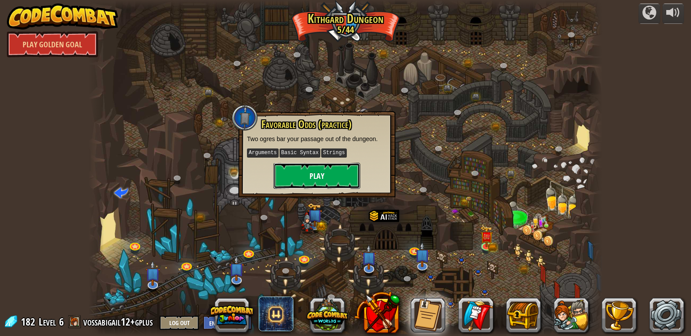
click at [348, 175] on button "Play" at bounding box center [317, 176] width 87 height 26
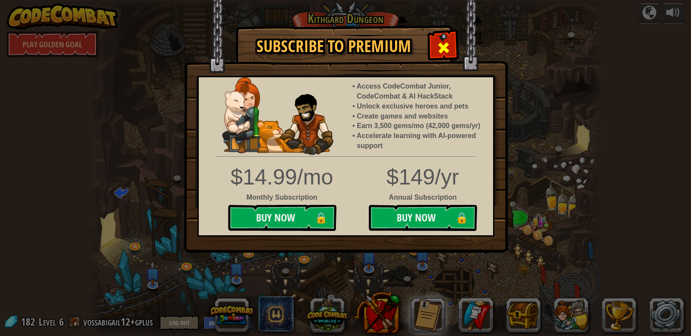
click at [397, 60] on div at bounding box center [443, 46] width 27 height 27
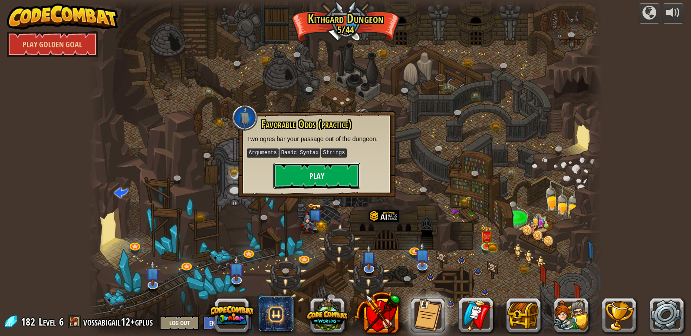
click at [322, 176] on button "Play" at bounding box center [317, 176] width 87 height 26
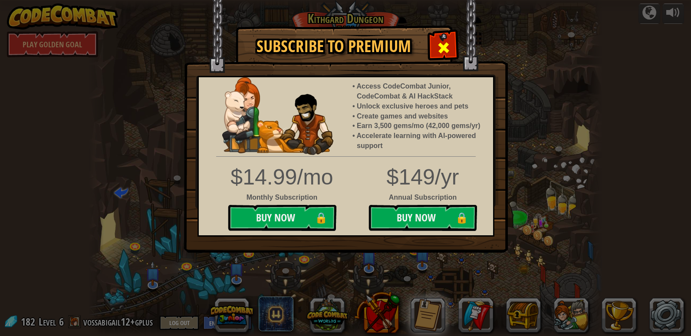
drag, startPoint x: 439, startPoint y: 40, endPoint x: 357, endPoint y: 130, distance: 121.8
click at [397, 43] on span at bounding box center [444, 48] width 14 height 14
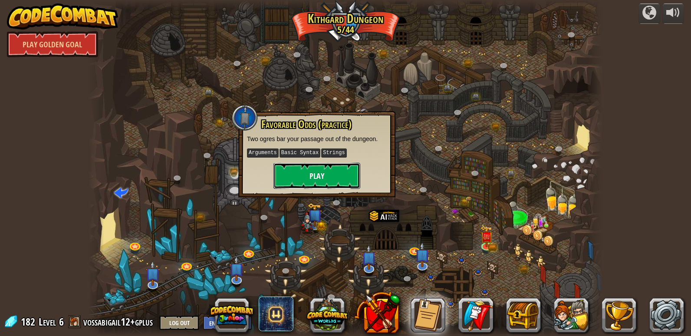
click at [308, 181] on button "Play" at bounding box center [317, 176] width 87 height 26
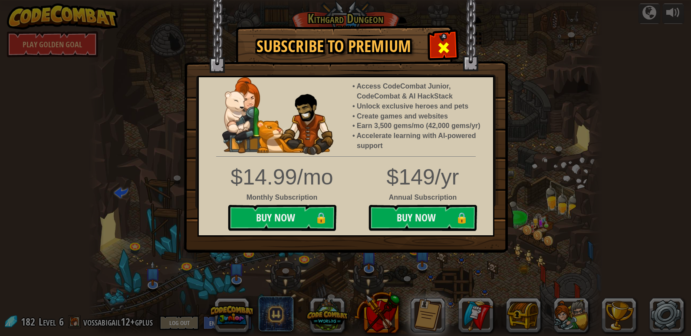
click at [397, 48] on span at bounding box center [444, 48] width 14 height 14
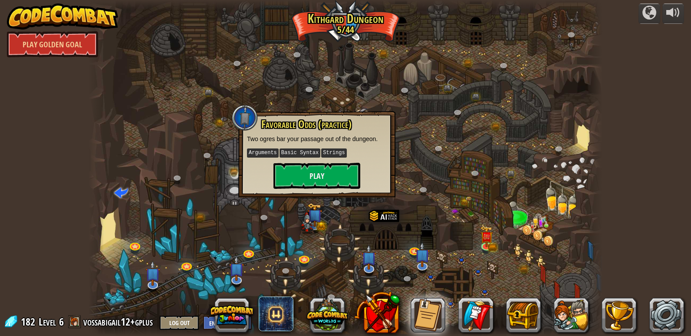
click at [337, 159] on div "Favorable Odds (practice) Two ogres bar your passage out of the dungeon. Argume…" at bounding box center [317, 154] width 140 height 70
click at [339, 172] on button "Play" at bounding box center [317, 176] width 87 height 26
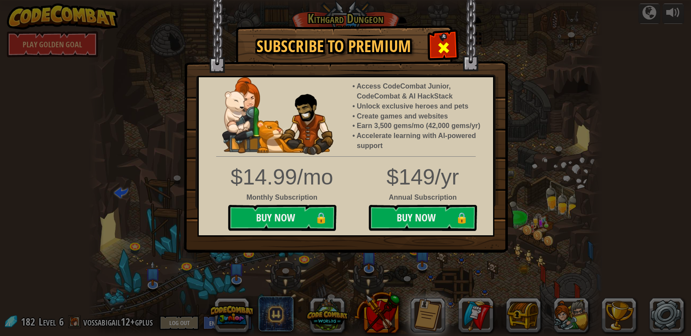
click at [397, 54] on span at bounding box center [444, 48] width 14 height 14
